Goal: Information Seeking & Learning: Find specific fact

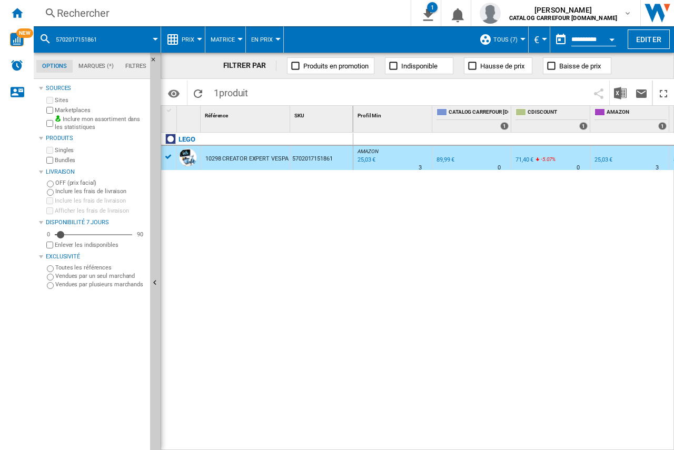
click at [142, 25] on div "Rechercher Rechercher 0 1 Rapport JDN Hors bundle 7Jrs sans indisponibles [Matr…" at bounding box center [354, 13] width 641 height 26
click at [154, 20] on div "Rechercher" at bounding box center [220, 13] width 327 height 15
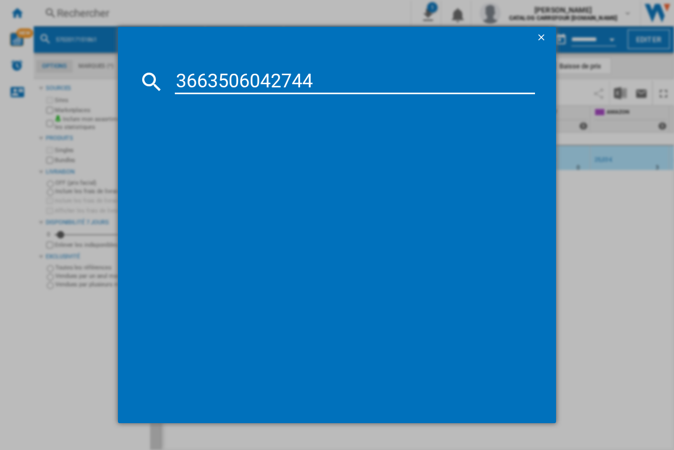
type input "3663506042744"
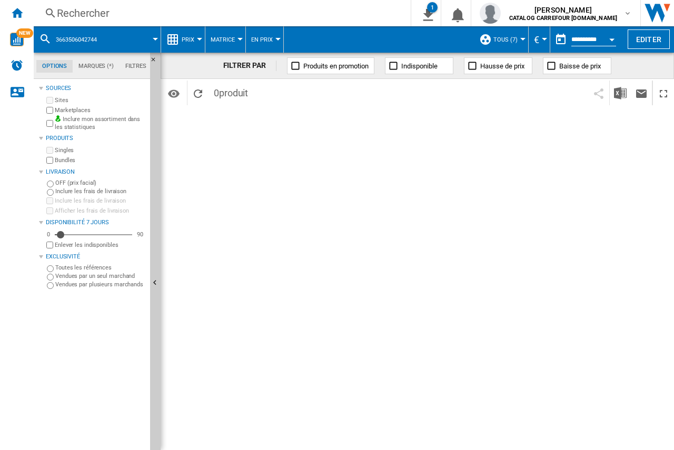
click at [112, 15] on div "Rechercher" at bounding box center [220, 13] width 327 height 15
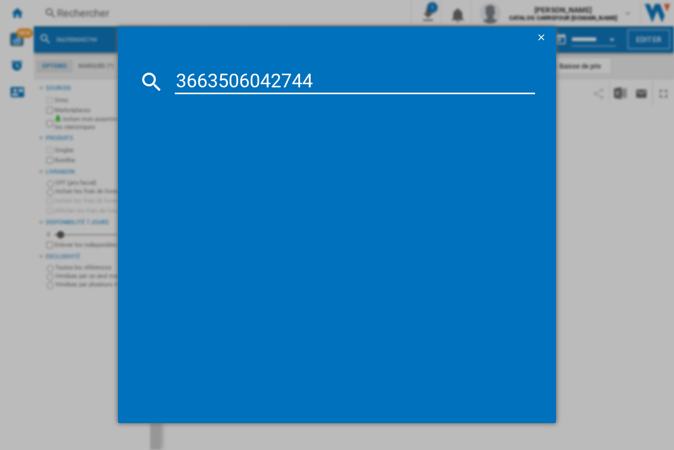
type input "3663506042744"
click at [540, 36] on ng-md-icon "getI18NText('BUTTONS.CLOSE_DIALOG')" at bounding box center [542, 38] width 13 height 13
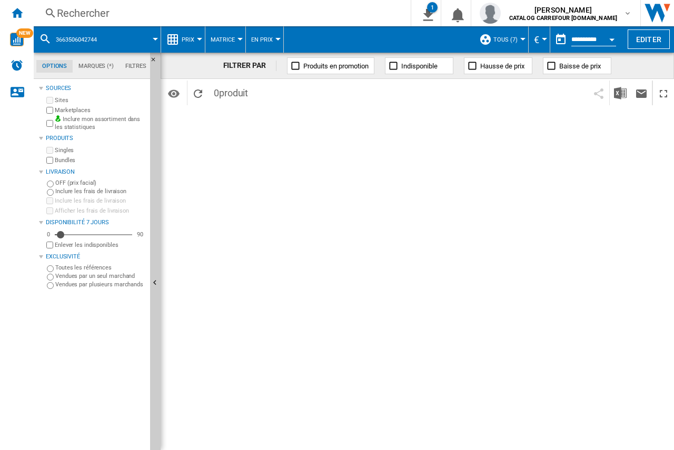
click at [126, 7] on div "Rechercher" at bounding box center [220, 13] width 327 height 15
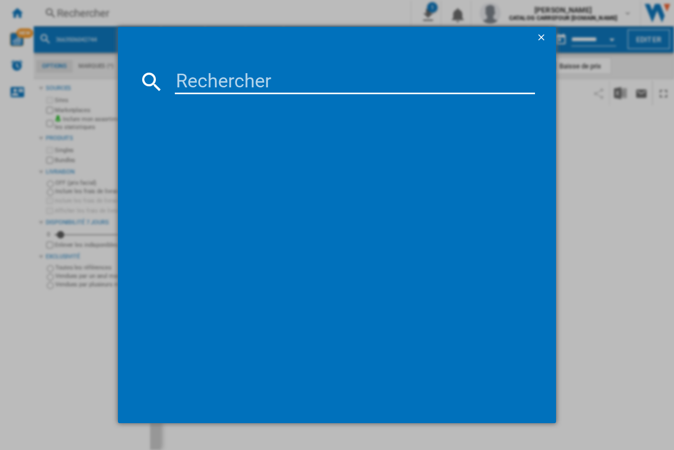
click at [191, 79] on input at bounding box center [355, 81] width 360 height 25
click at [187, 83] on input at bounding box center [355, 81] width 360 height 25
click at [195, 81] on input at bounding box center [355, 81] width 360 height 25
click at [189, 87] on input at bounding box center [355, 81] width 360 height 25
paste input "5010996280152"
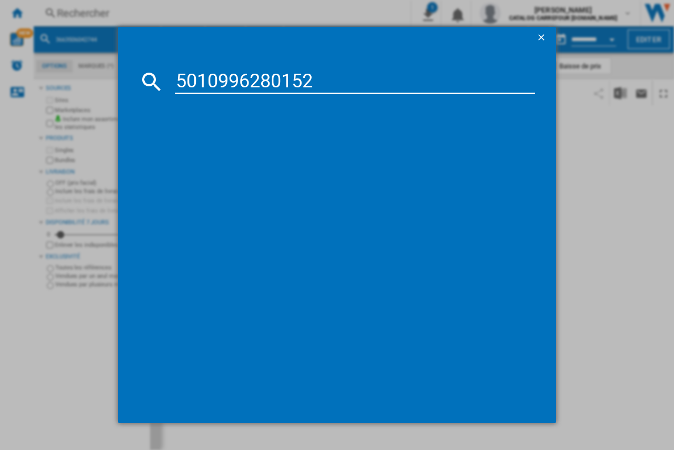
type input "5010996280152"
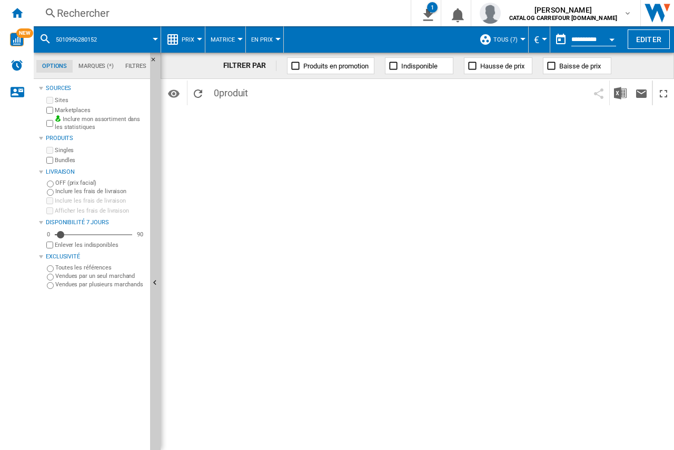
click at [83, 14] on div "Rechercher" at bounding box center [220, 13] width 327 height 15
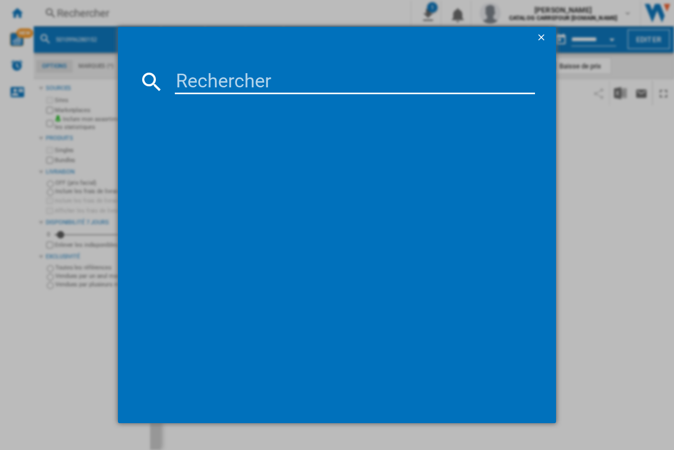
type input "5010996280152"
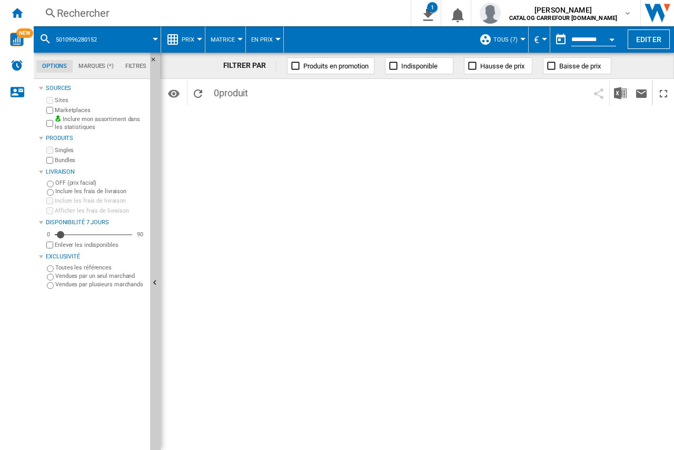
click at [106, 15] on div "Rechercher" at bounding box center [220, 13] width 327 height 15
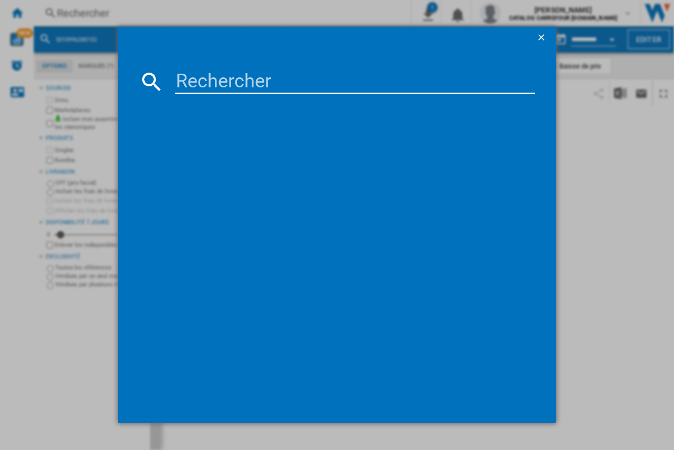
type input "5010996280152"
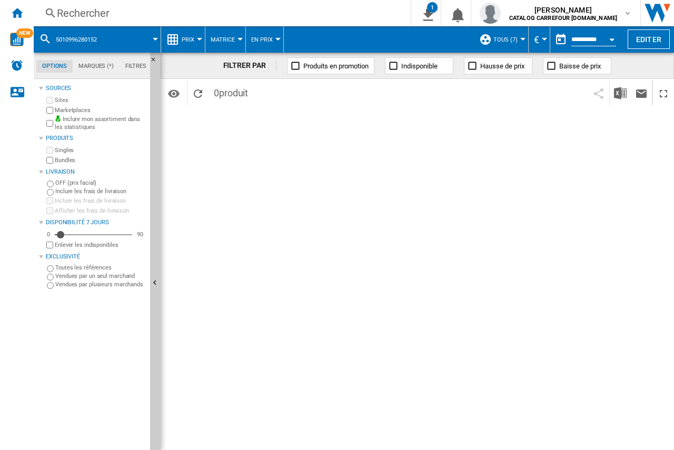
click at [111, 16] on div "Rechercher" at bounding box center [220, 13] width 327 height 15
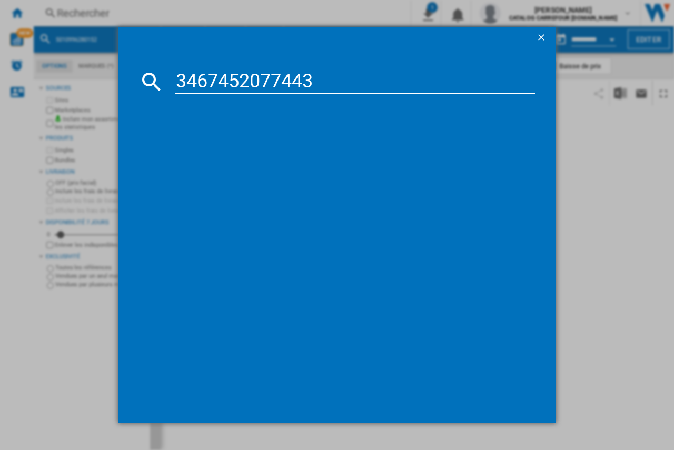
type input "3467452077443"
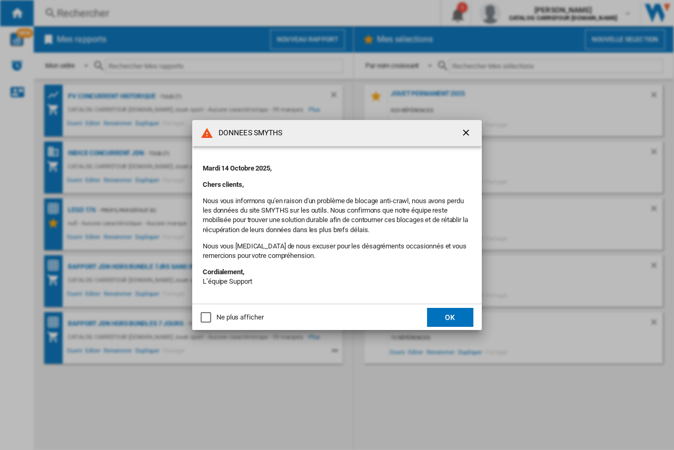
click at [464, 134] on ng-md-icon "getI18NText('BUTTONS.CLOSE_DIALOG')" at bounding box center [467, 133] width 13 height 13
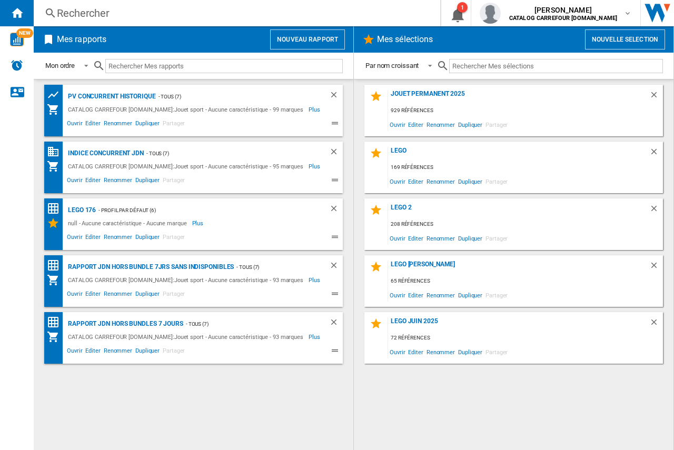
click at [99, 13] on div "Rechercher" at bounding box center [235, 13] width 356 height 15
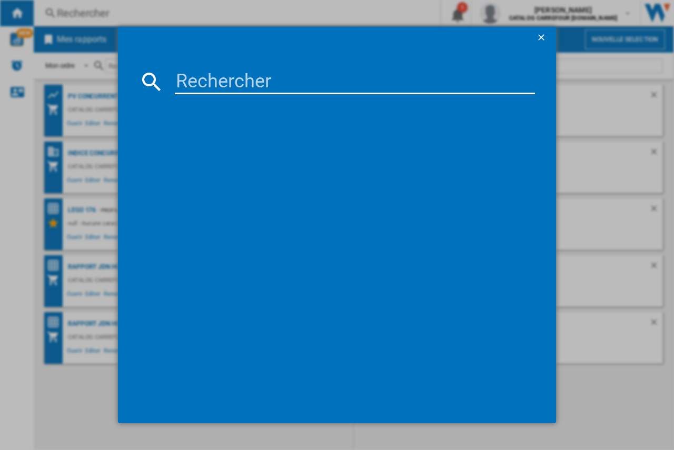
click at [199, 85] on input at bounding box center [355, 81] width 360 height 25
paste input "3467452077443"
type input "3467452077443"
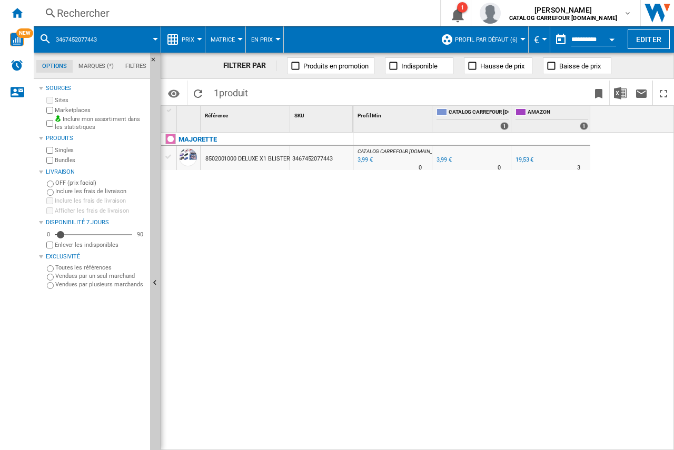
click at [524, 159] on div "19,53 €" at bounding box center [525, 159] width 18 height 7
click at [126, 14] on div "Rechercher" at bounding box center [235, 13] width 356 height 15
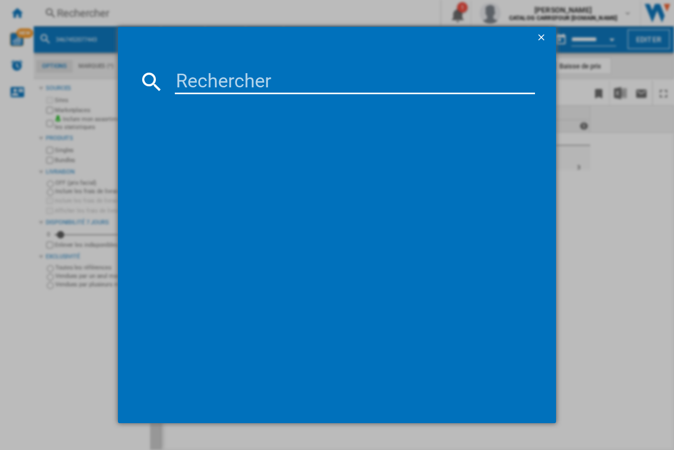
type input "3467452077382"
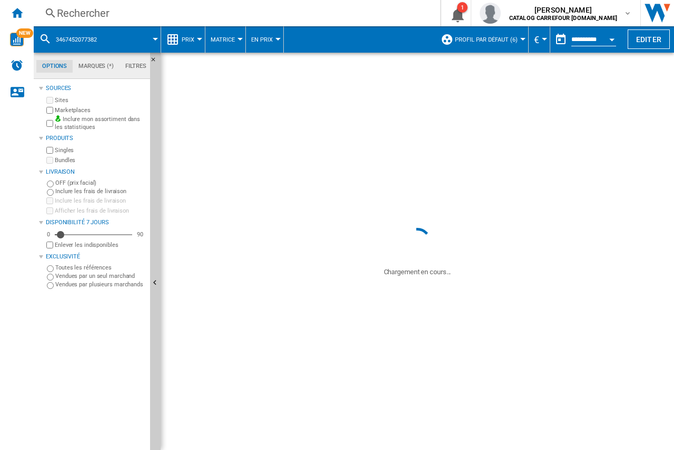
click at [225, 204] on div "MAJORETTE 212054038 LIMITED EDITION SERIES11 ASSORTIS 3467452077382" at bounding box center [257, 289] width 192 height 312
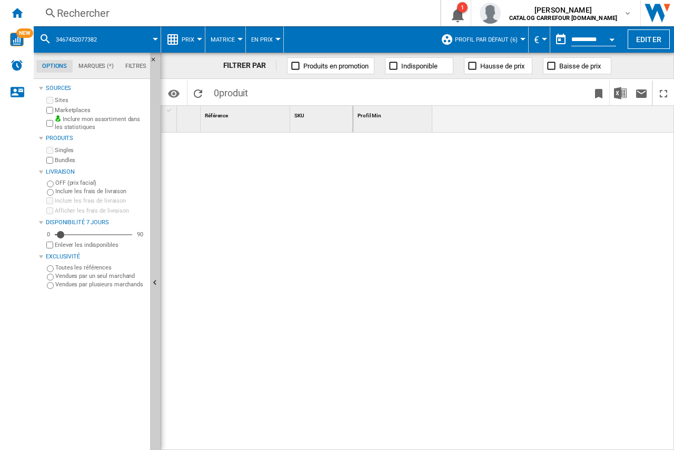
click at [329, 256] on div at bounding box center [257, 289] width 192 height 312
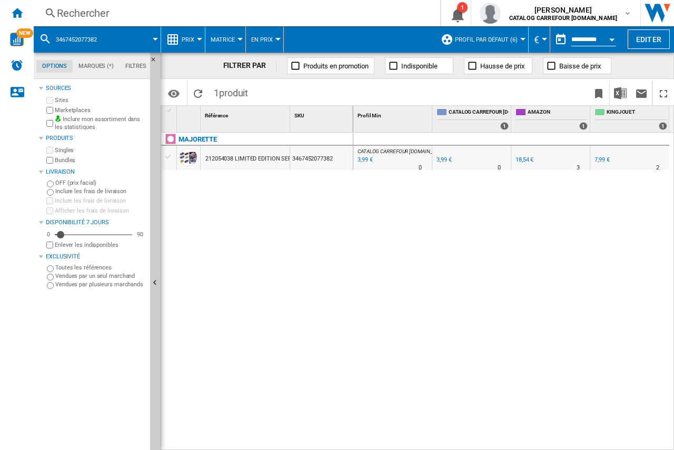
click at [527, 159] on div "18,54 €" at bounding box center [525, 159] width 18 height 7
click at [600, 160] on div "7,99 €" at bounding box center [602, 159] width 15 height 7
click at [166, 159] on div at bounding box center [168, 156] width 11 height 9
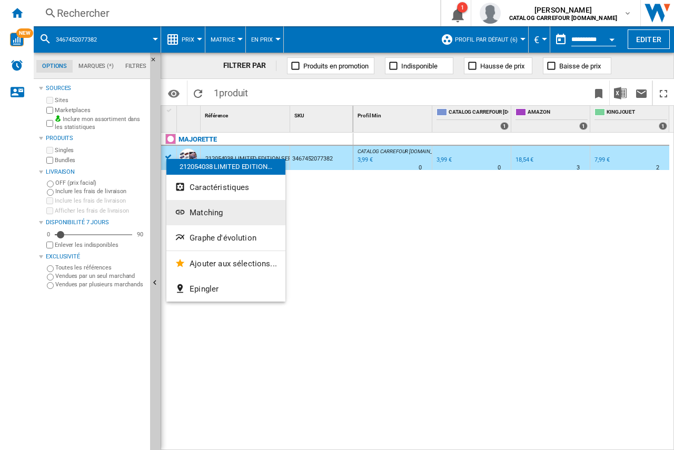
click at [199, 215] on span "Matching" at bounding box center [206, 212] width 33 height 9
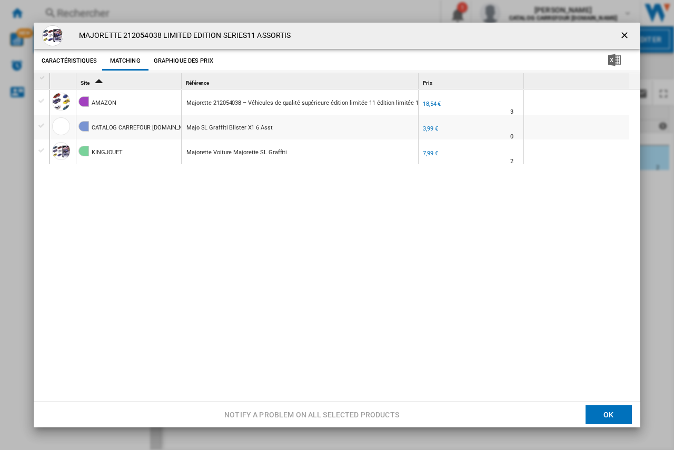
click at [42, 100] on div "Product popup" at bounding box center [41, 100] width 11 height 9
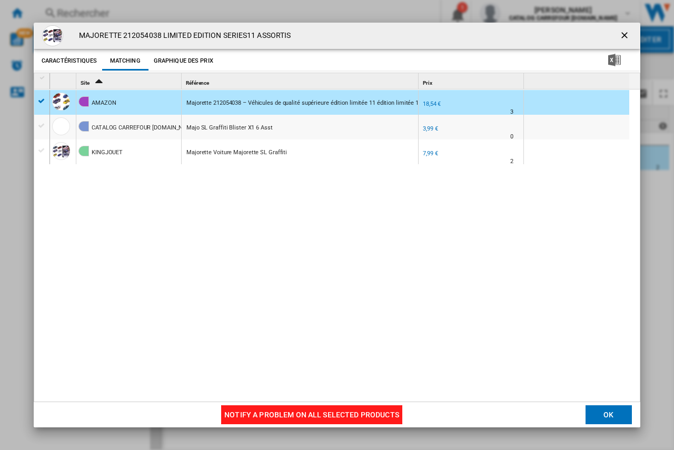
click at [365, 414] on button "Notify a problem on all selected products" at bounding box center [311, 415] width 181 height 19
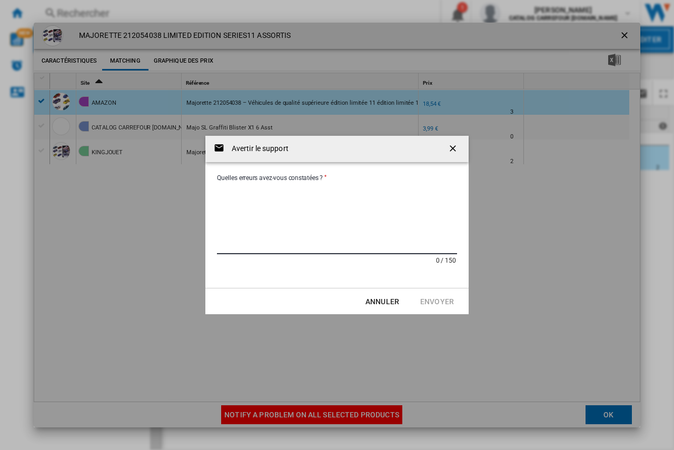
click at [225, 190] on textarea "Quelles erreurs avez-vous constatées ?" at bounding box center [337, 218] width 240 height 71
type textarea "**********"
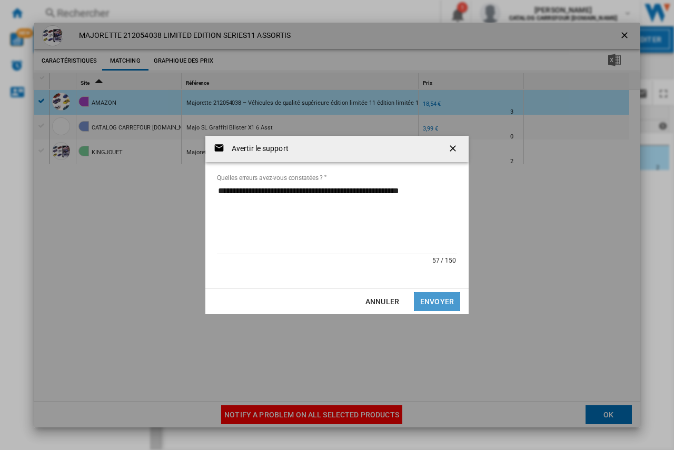
click at [428, 301] on button "Envoyer" at bounding box center [437, 301] width 46 height 19
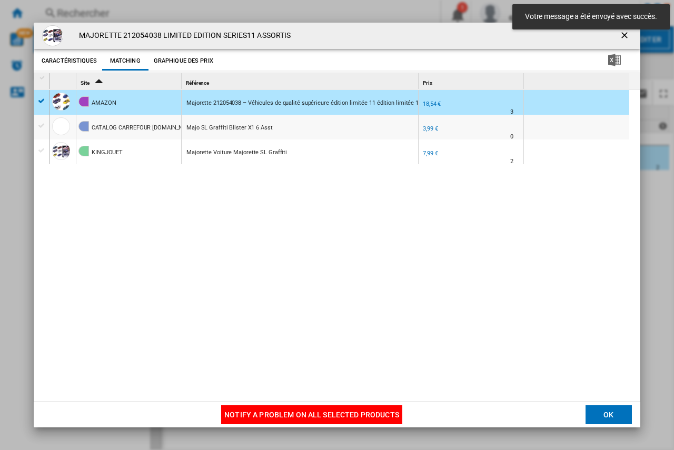
click at [594, 420] on button "OK" at bounding box center [609, 415] width 46 height 19
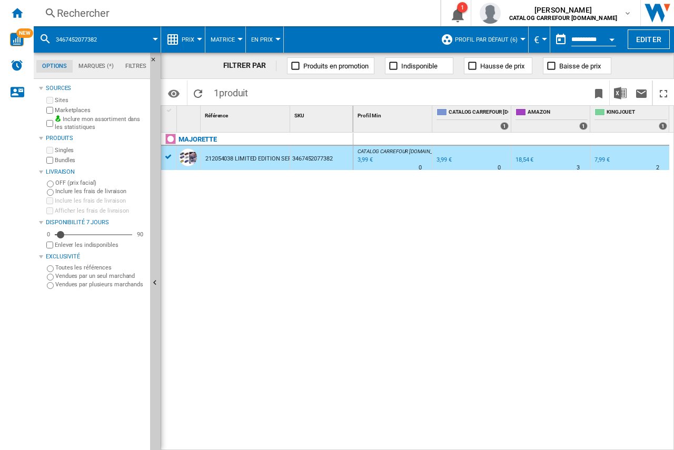
click at [126, 15] on div "Rechercher" at bounding box center [235, 13] width 356 height 15
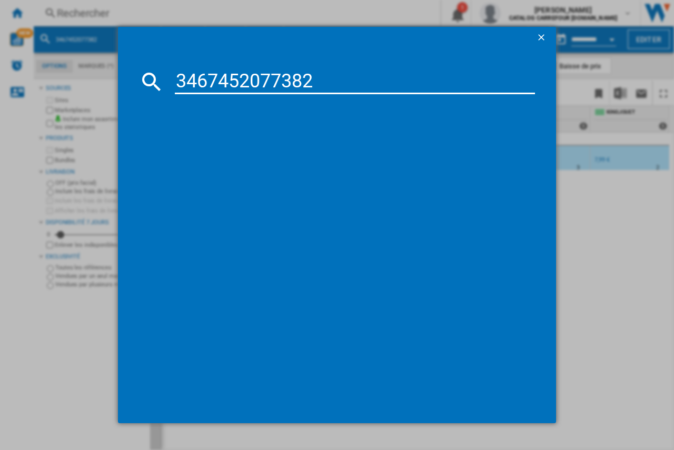
type input "3467452077382"
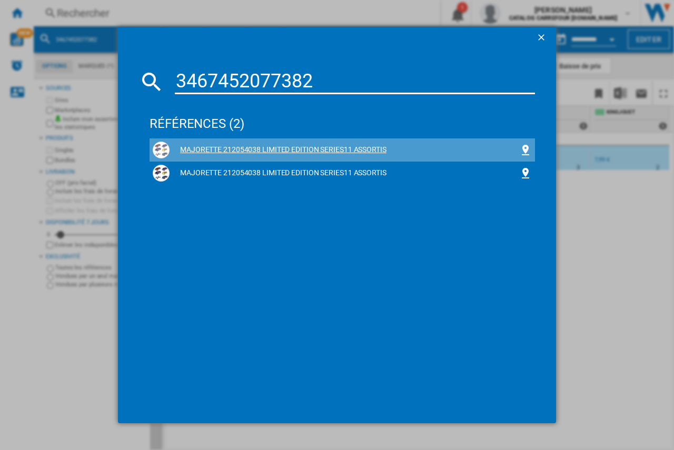
click at [191, 150] on div "MAJORETTE 212054038 LIMITED EDITION SERIES11 ASSORTIS" at bounding box center [345, 150] width 350 height 11
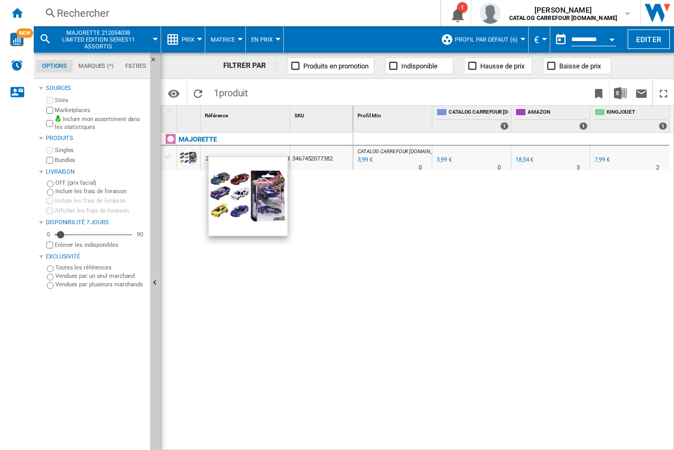
click at [368, 210] on div "CATALOG CARREFOUR JOUET.FR : 0.0 % 3,99 € % N/A 0 CATALOG CARREFOUR JOUET.FR : …" at bounding box center [513, 292] width 321 height 318
click at [523, 159] on div "18,54 €" at bounding box center [525, 159] width 18 height 7
